Goal: Transaction & Acquisition: Purchase product/service

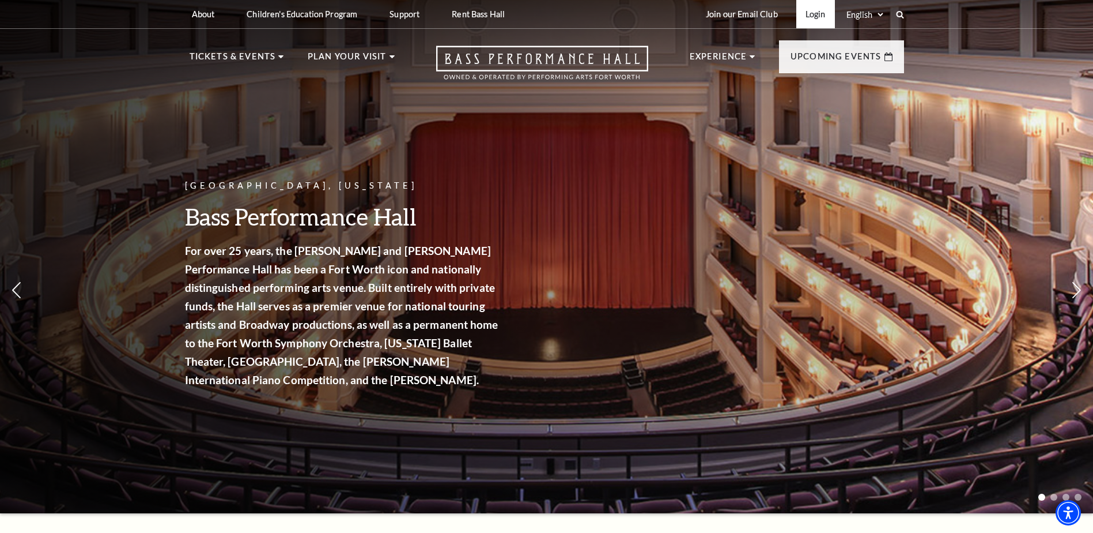
click at [822, 12] on link "Login" at bounding box center [816, 14] width 39 height 28
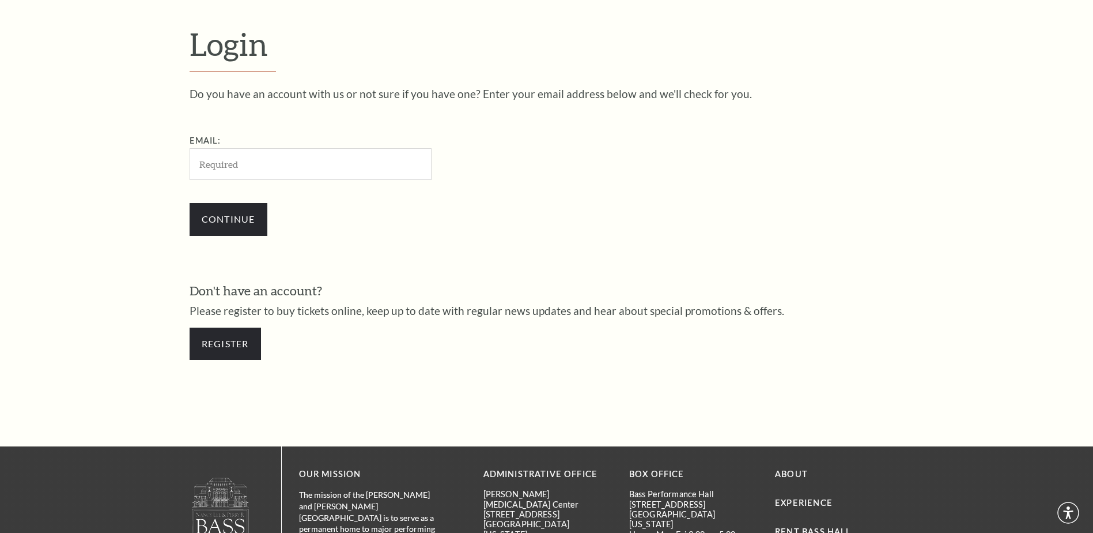
scroll to position [385, 0]
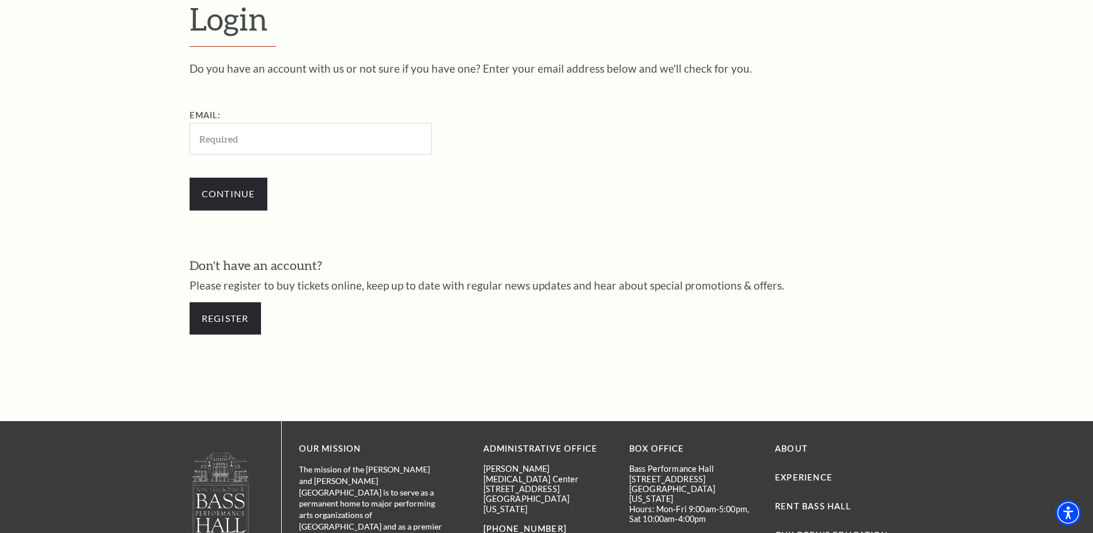
click at [300, 139] on input "Email:" at bounding box center [311, 139] width 242 height 32
type input "[PERSON_NAME][EMAIL_ADDRESS][DOMAIN_NAME]"
click at [240, 194] on input "Continue" at bounding box center [229, 194] width 78 height 32
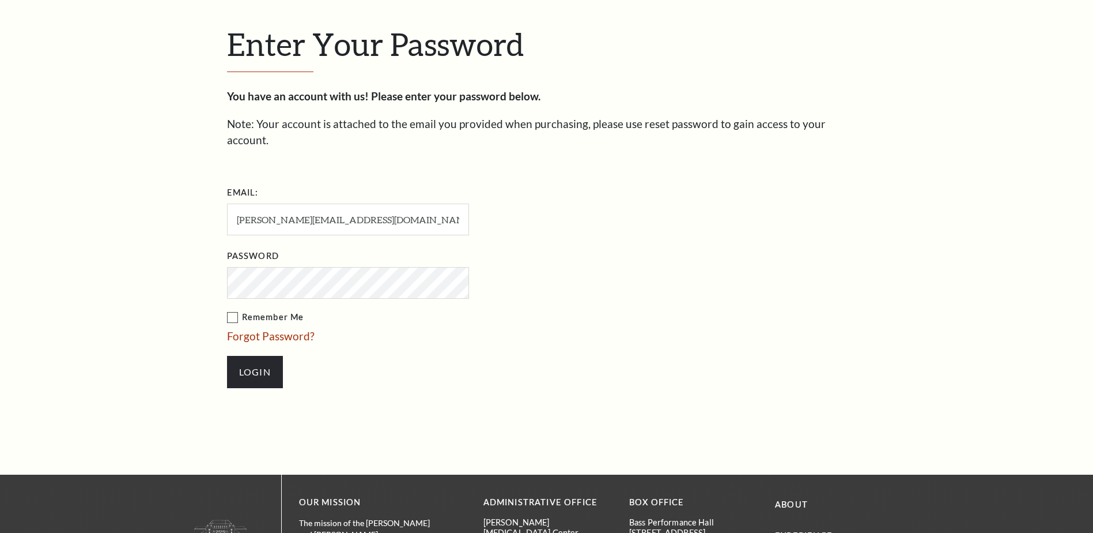
scroll to position [396, 0]
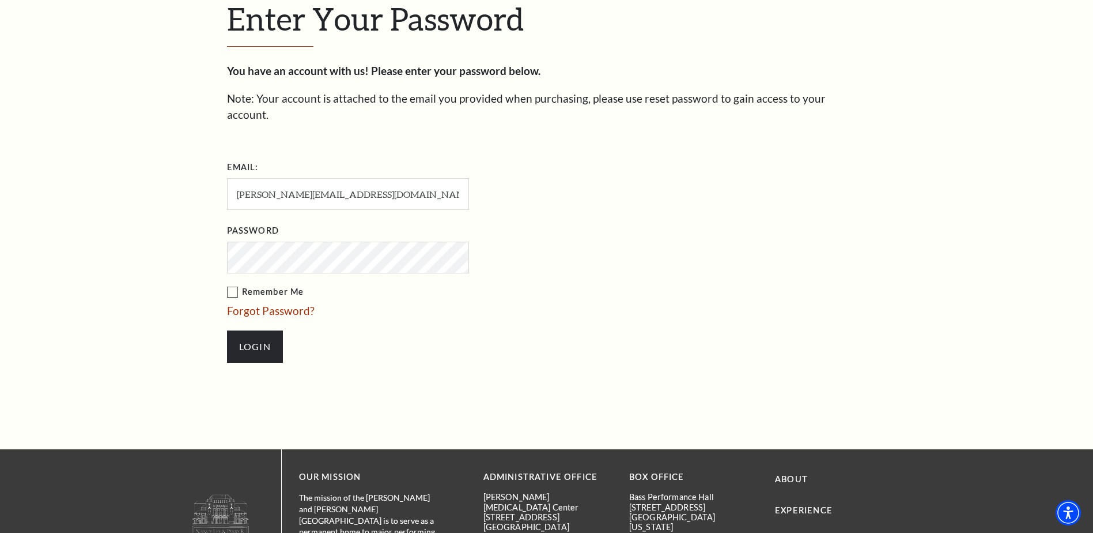
click at [227, 330] on input "Login" at bounding box center [255, 346] width 56 height 32
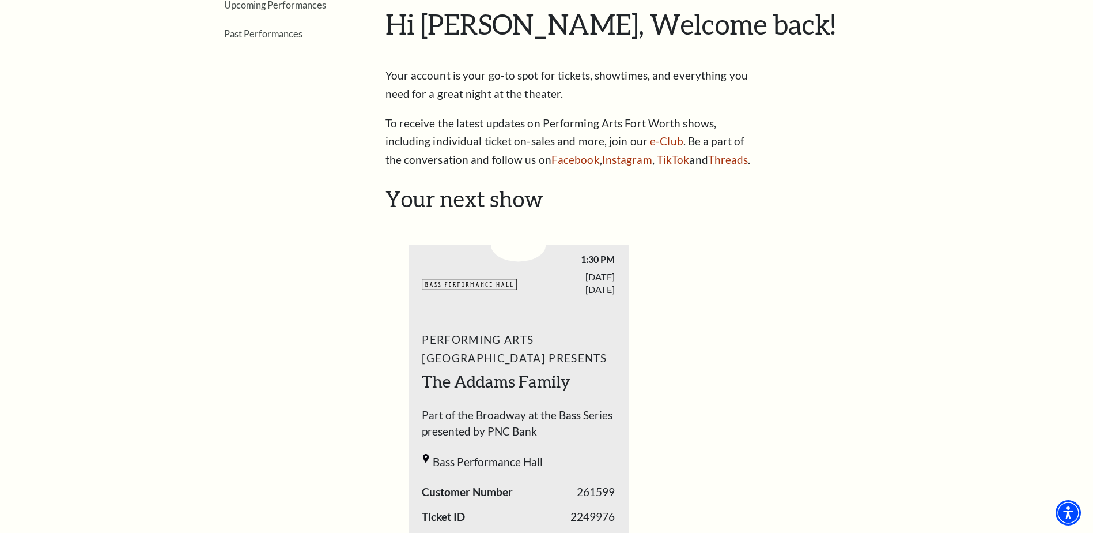
scroll to position [231, 0]
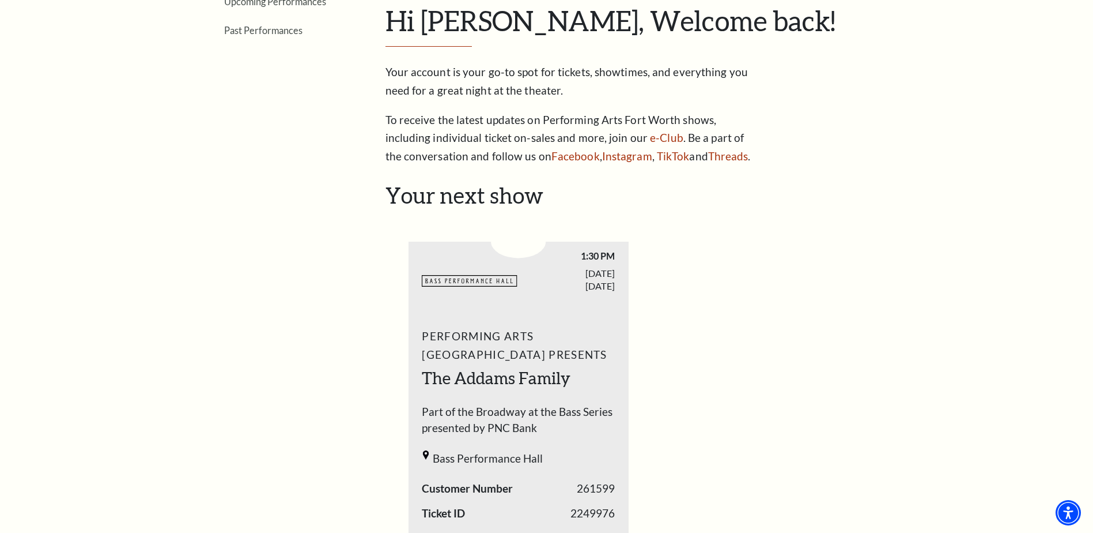
click at [807, 352] on ul "BASSHALL LOGO 1:30 PM SUNDAY 261599 M" at bounding box center [641, 453] width 464 height 479
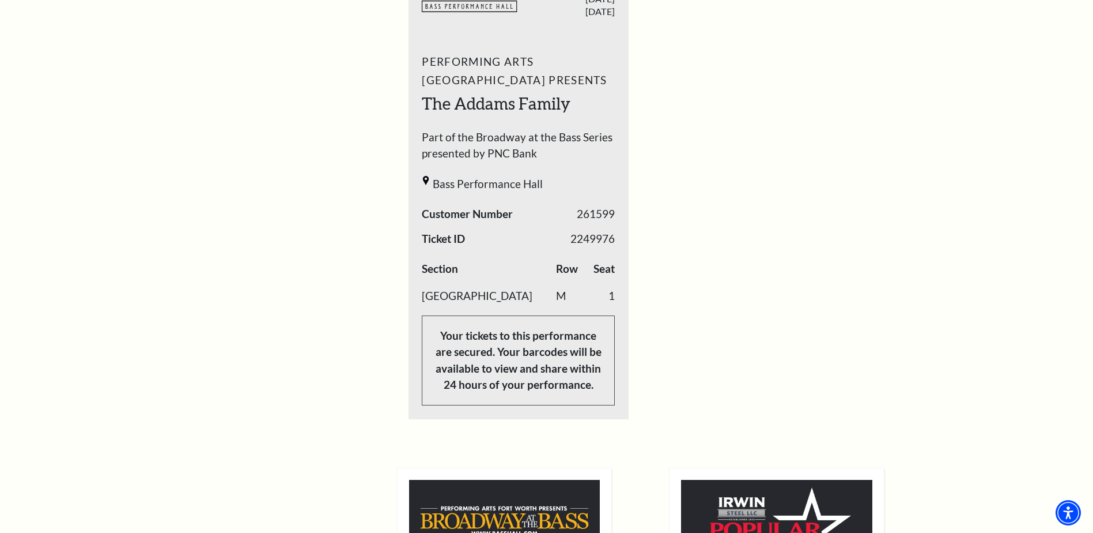
scroll to position [519, 0]
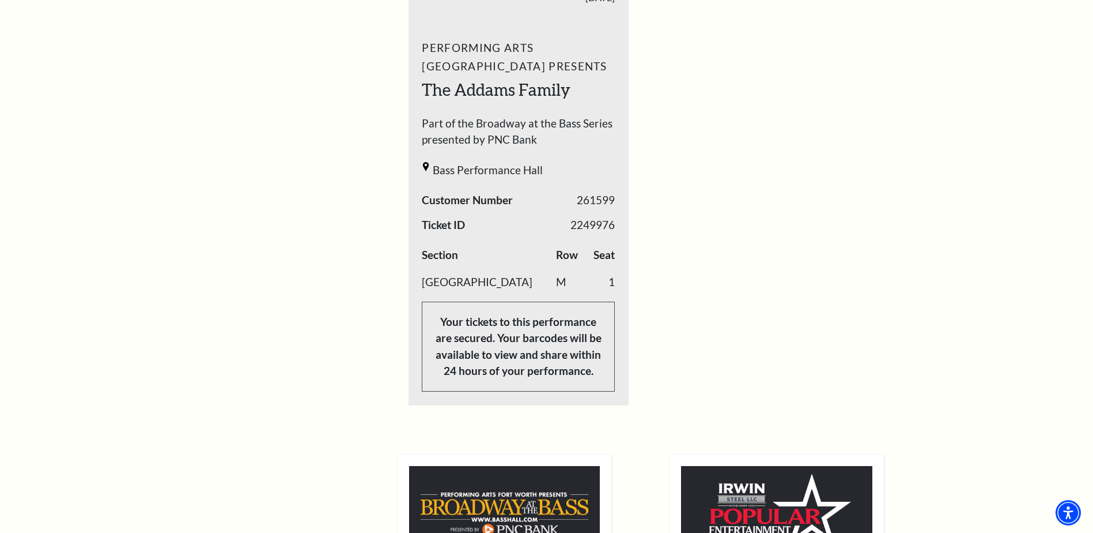
click at [848, 91] on ul "BASSHALL LOGO 1:30 PM SUNDAY 261599 M" at bounding box center [641, 165] width 464 height 479
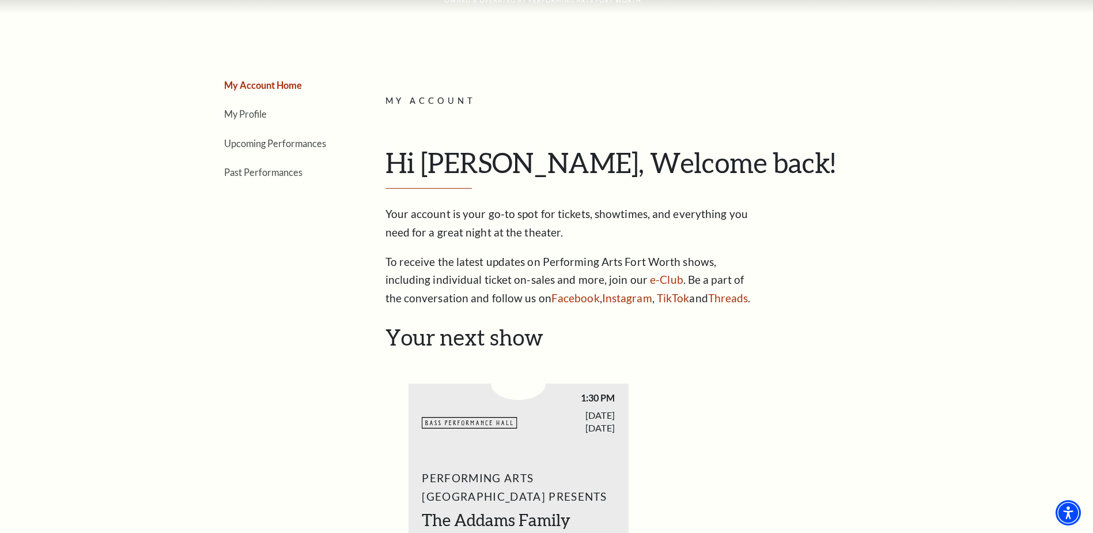
scroll to position [58, 0]
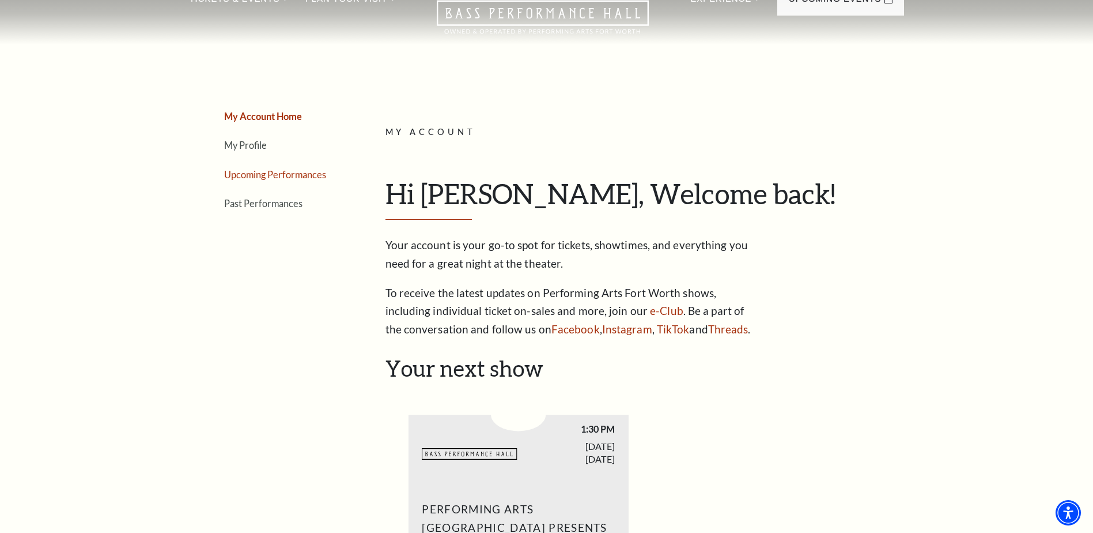
click at [313, 175] on link "Upcoming Performances" at bounding box center [275, 174] width 102 height 11
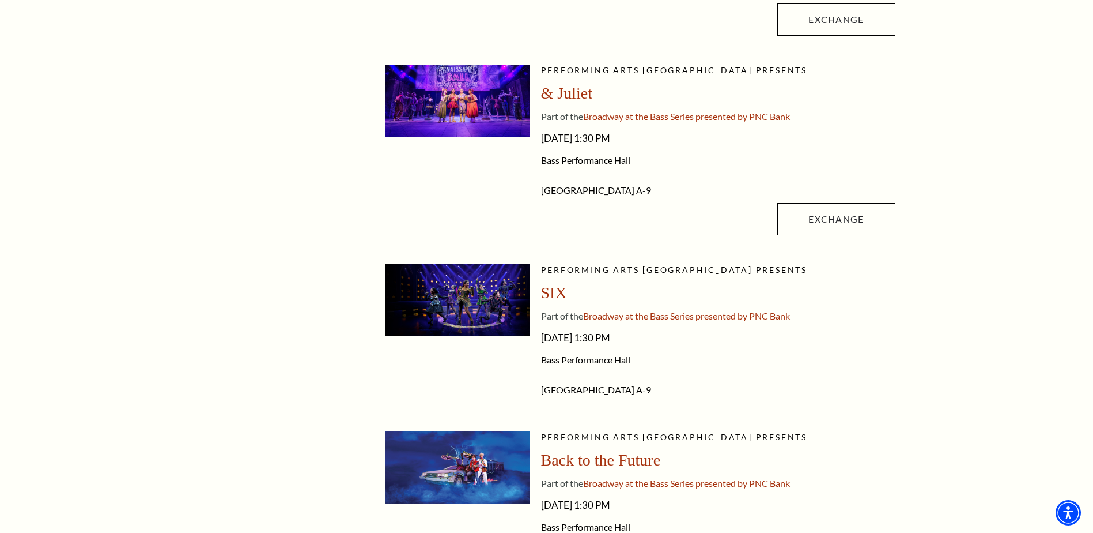
scroll to position [692, 0]
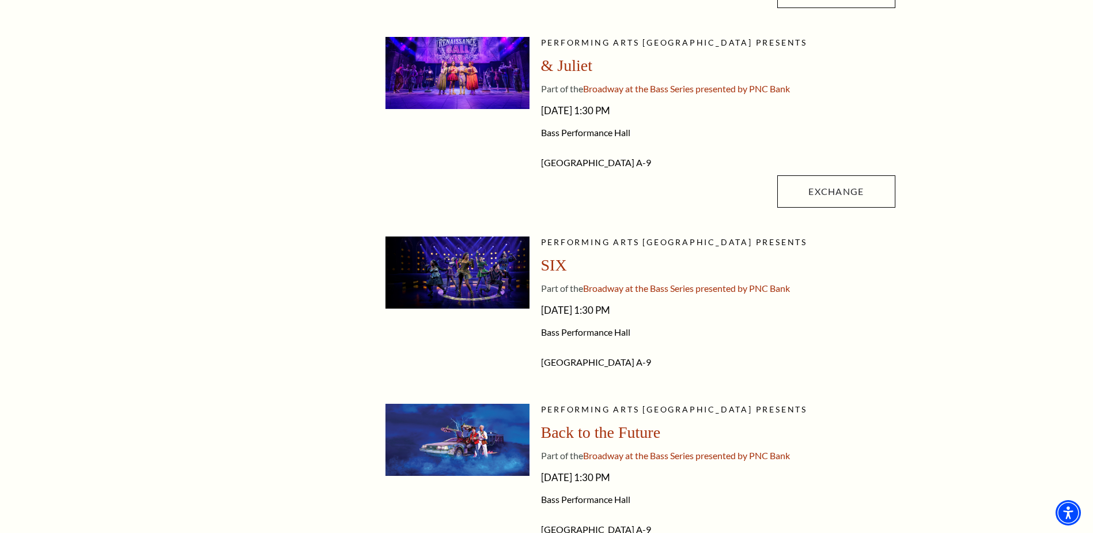
click at [560, 265] on span "SIX" at bounding box center [554, 265] width 26 height 18
click at [466, 275] on img at bounding box center [458, 272] width 144 height 72
click at [554, 265] on span "SIX" at bounding box center [554, 265] width 26 height 18
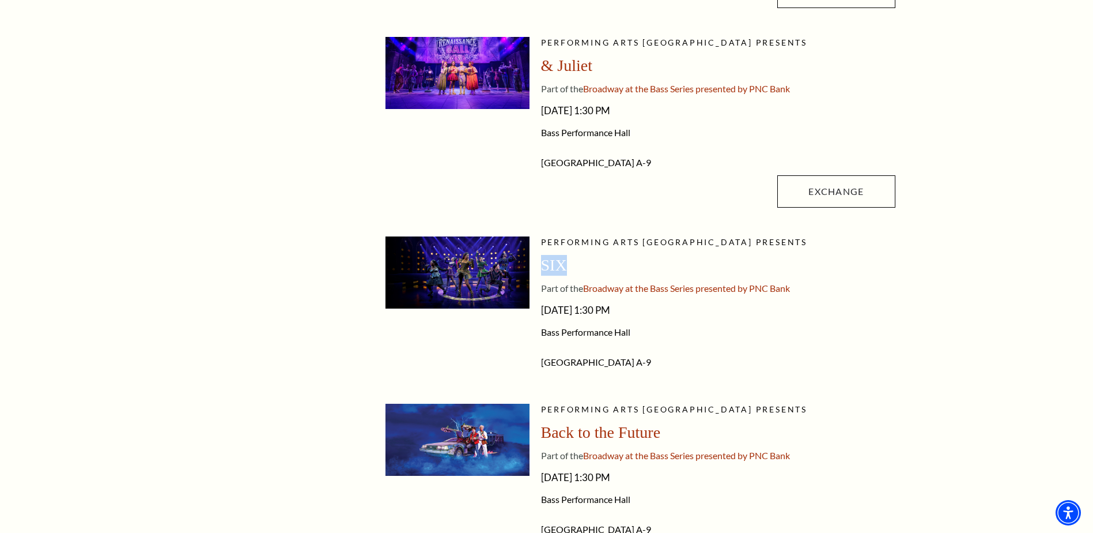
click at [554, 265] on span "SIX" at bounding box center [554, 265] width 26 height 18
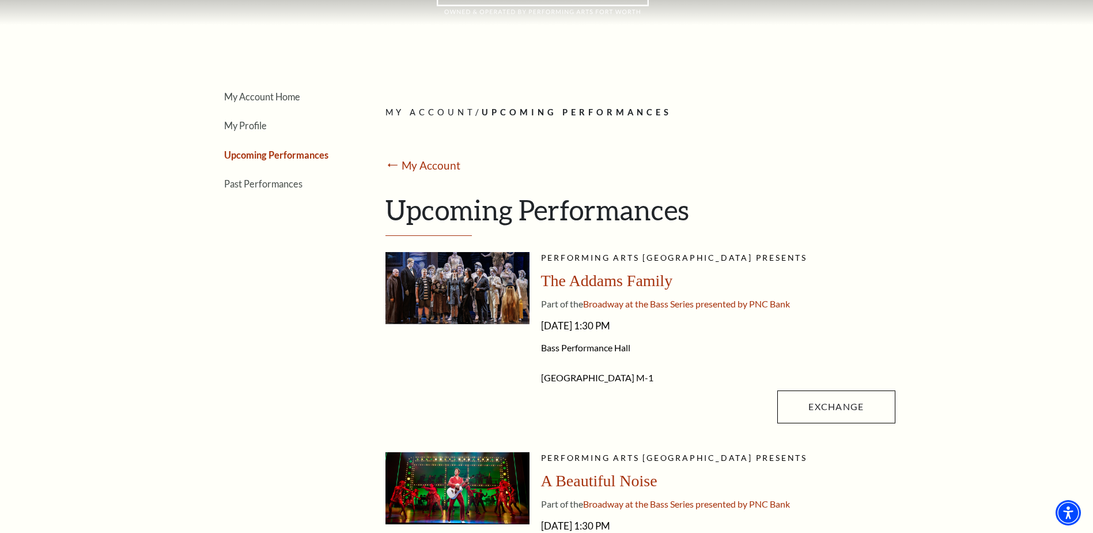
scroll to position [0, 0]
